Goal: Information Seeking & Learning: Check status

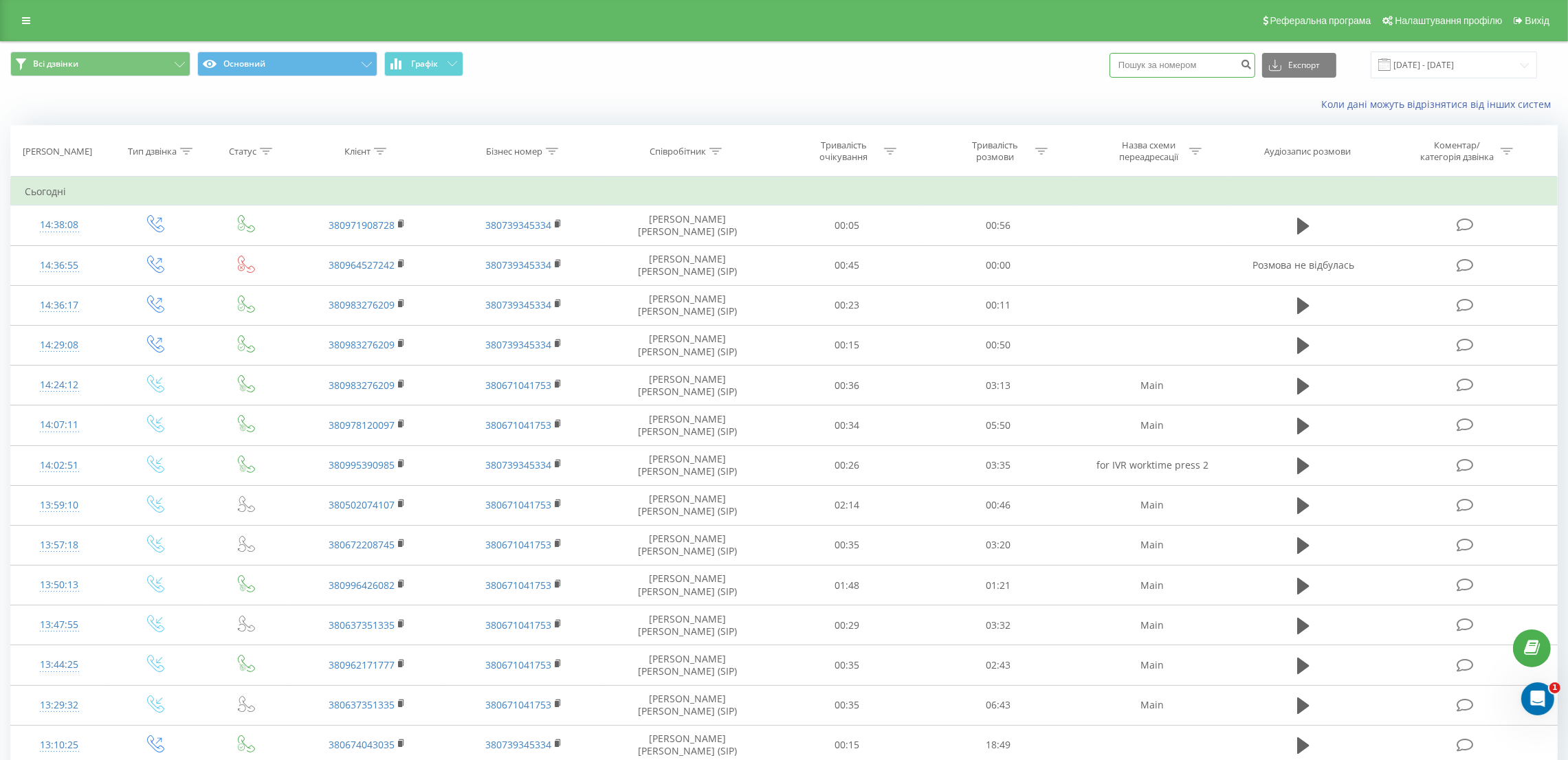
click at [1197, 54] on input at bounding box center [1182, 65] width 146 height 24
paste input "380932923058"
type input "380932923058"
click at [1251, 64] on icon "submit" at bounding box center [1245, 62] width 12 height 8
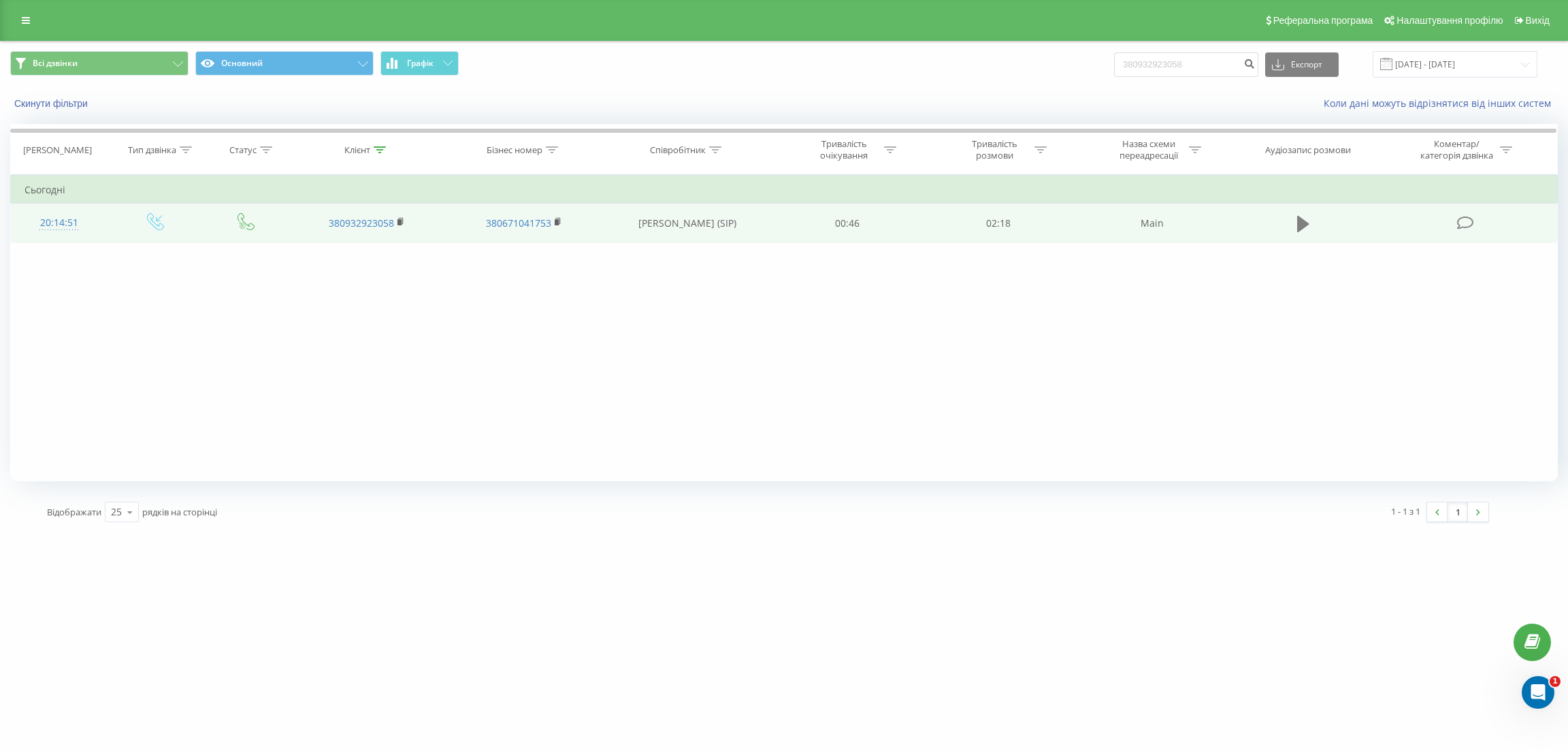
click at [1301, 228] on icon at bounding box center [1303, 224] width 13 height 16
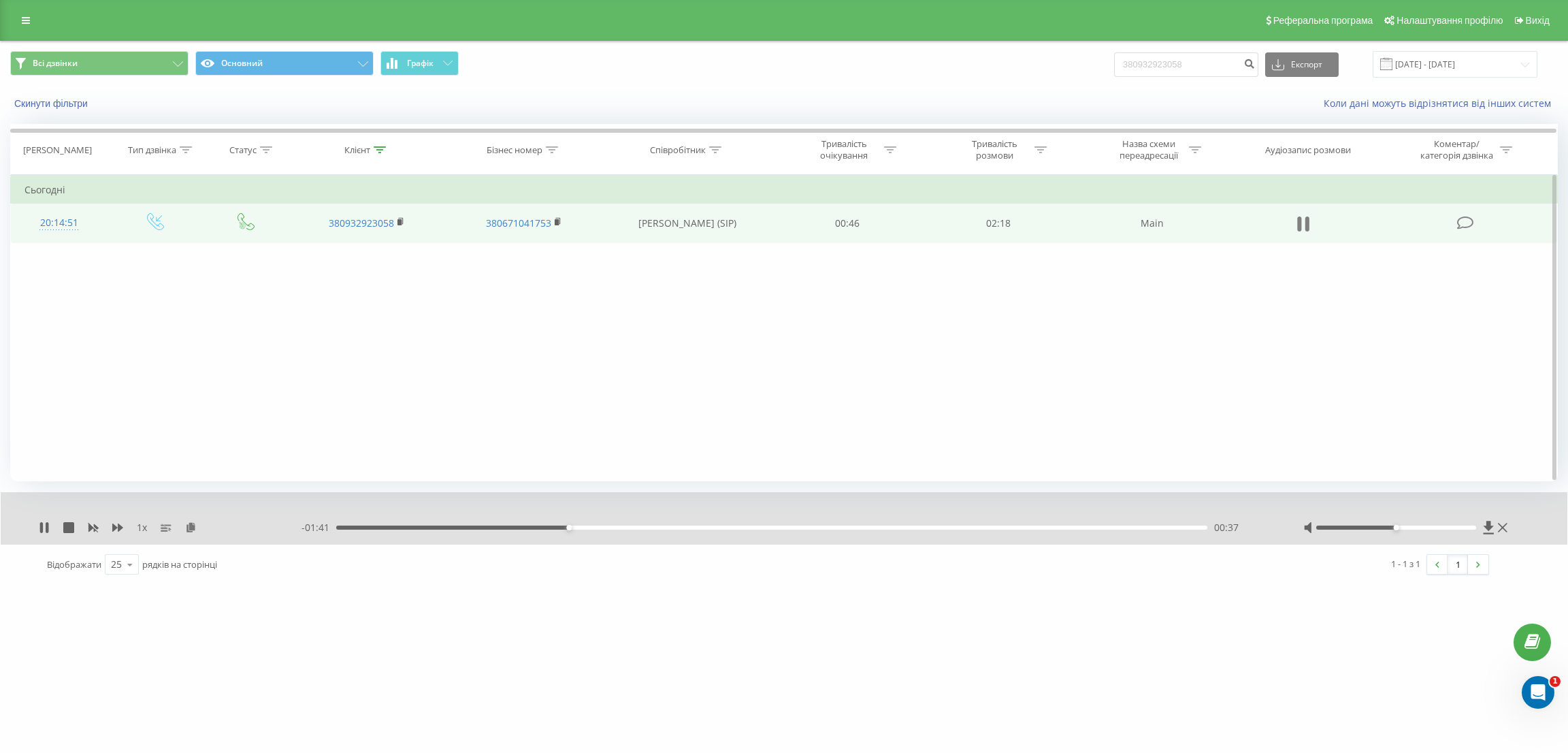
click at [1301, 221] on icon at bounding box center [1298, 224] width 4 height 15
click at [1187, 59] on input "380932923058" at bounding box center [1186, 64] width 145 height 24
paste input "3000222"
type input "380933000222"
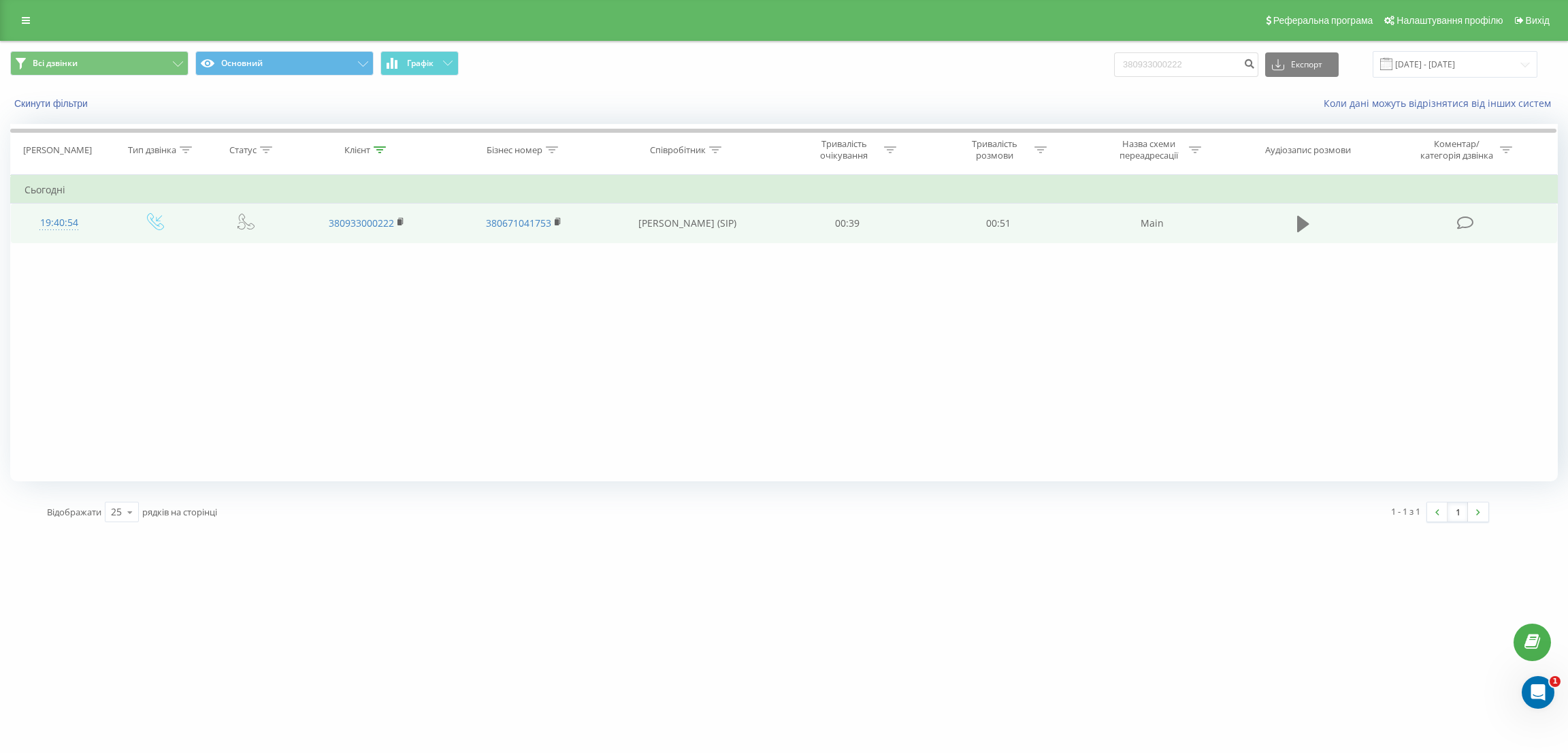
click at [1311, 227] on button at bounding box center [1303, 224] width 20 height 20
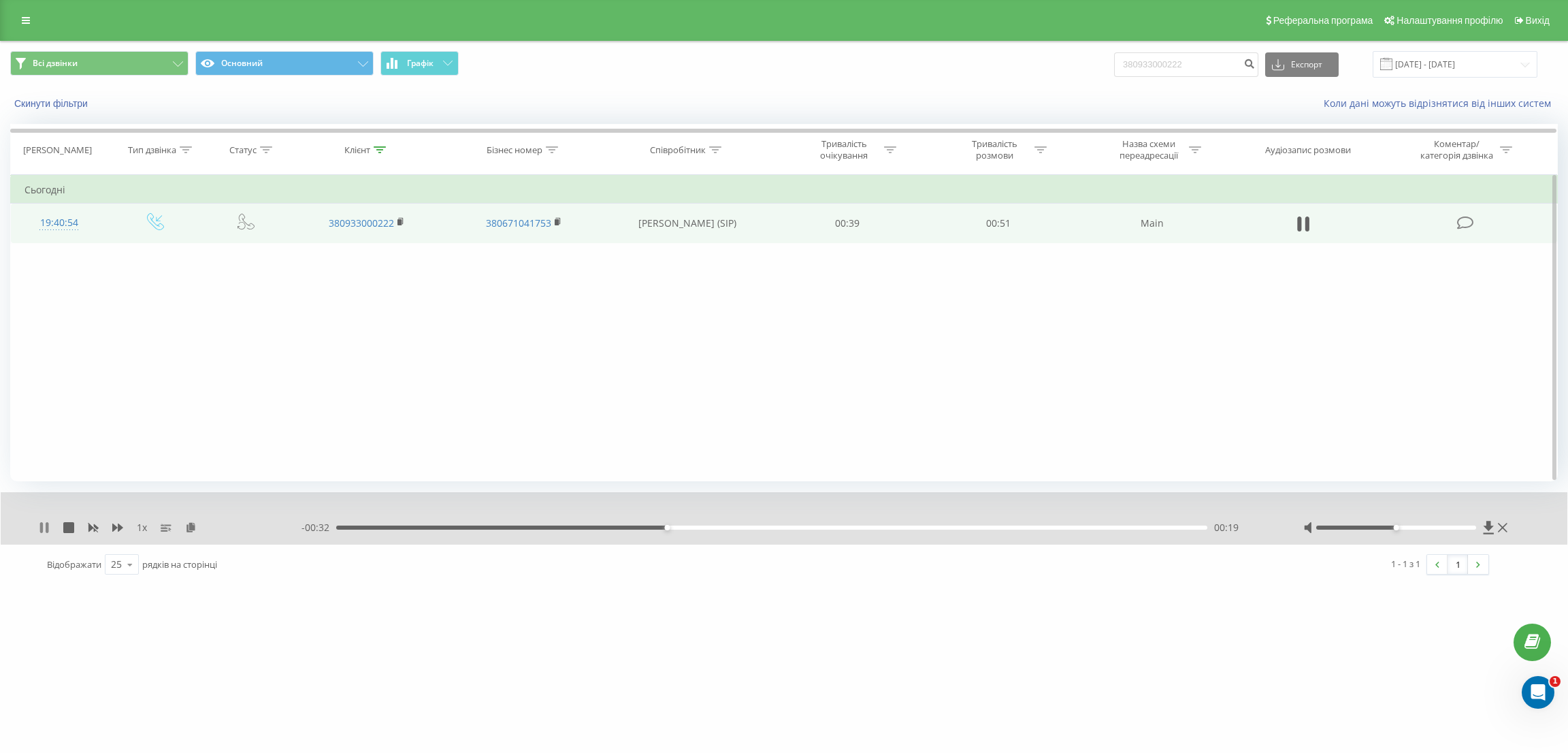
click at [47, 525] on icon at bounding box center [46, 528] width 2 height 11
click at [19, 14] on link at bounding box center [25, 20] width 24 height 19
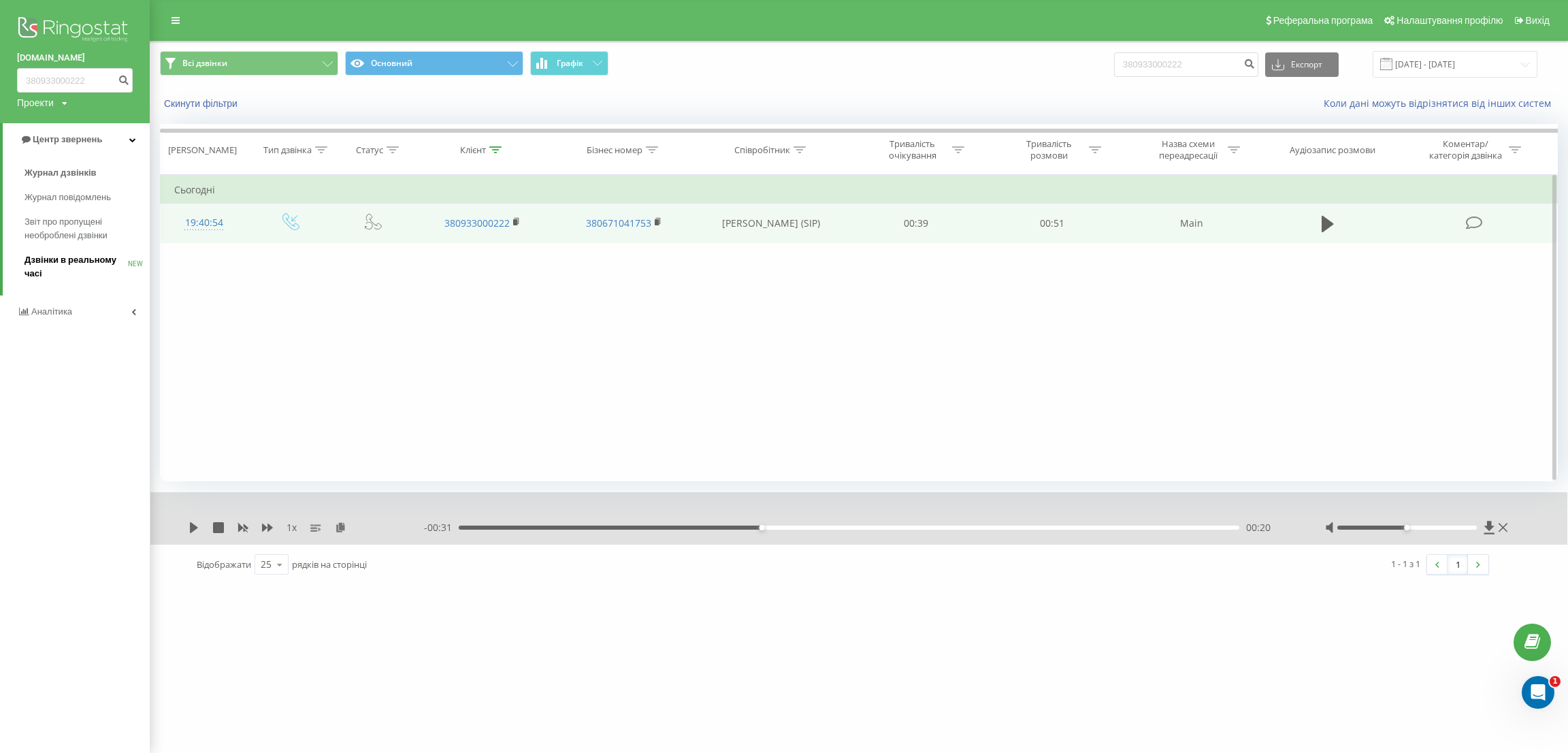
click at [72, 269] on span "Дзвінки в реальному часі" at bounding box center [76, 267] width 103 height 27
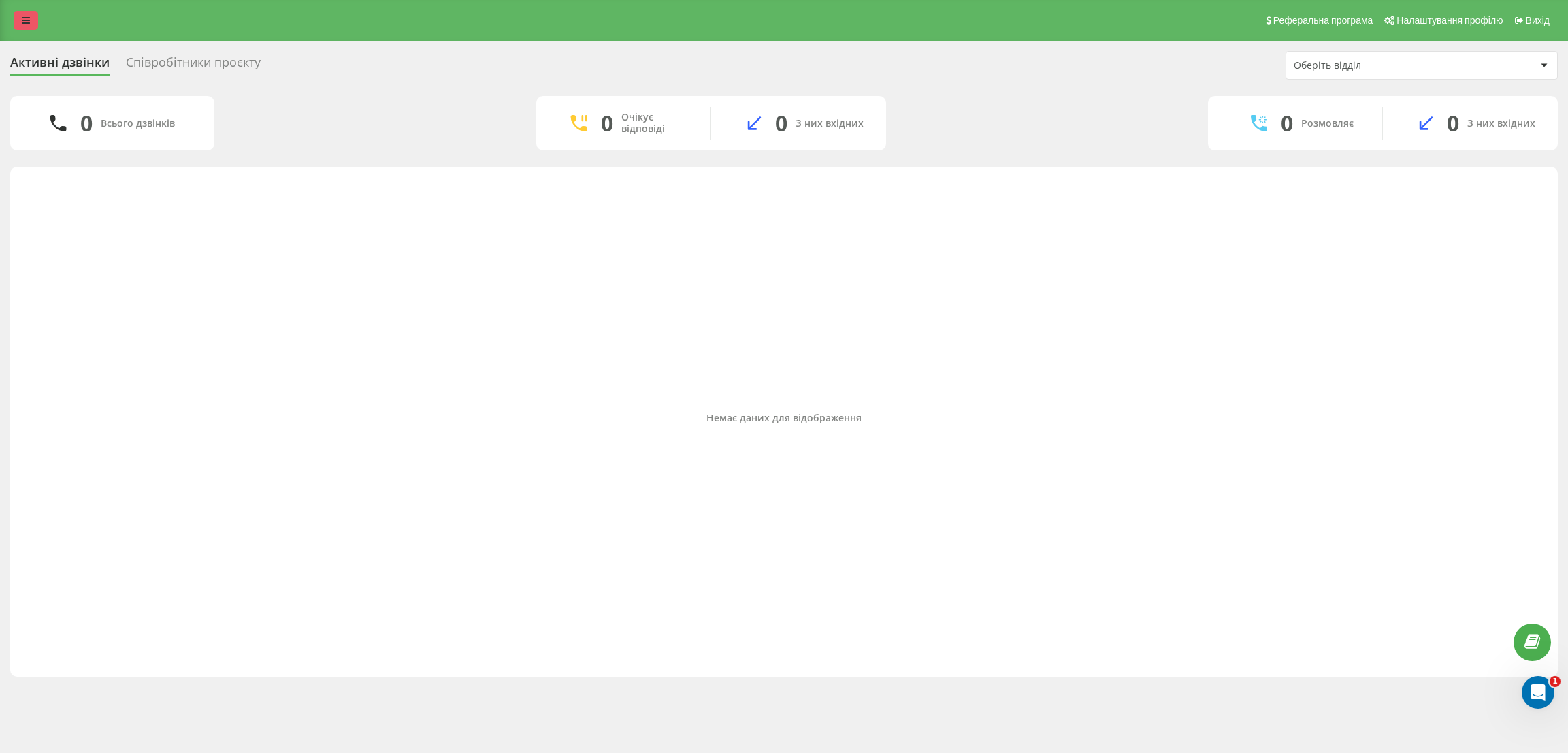
click at [31, 20] on link at bounding box center [25, 20] width 24 height 19
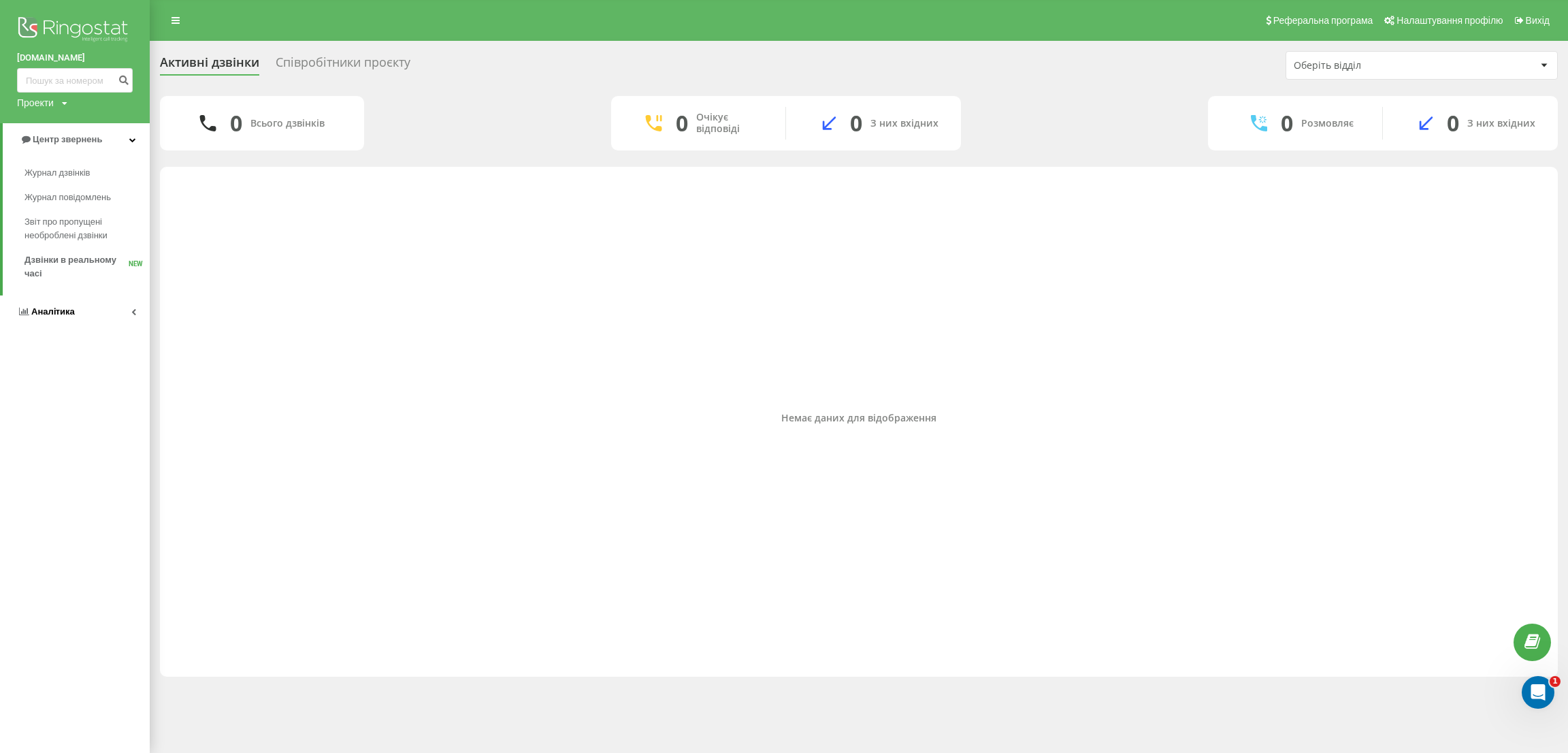
click at [68, 312] on span "Аналiтика" at bounding box center [53, 311] width 44 height 10
click at [60, 208] on span "Співробітники у реальному часі" at bounding box center [76, 212] width 103 height 27
